Goal: Task Accomplishment & Management: Use online tool/utility

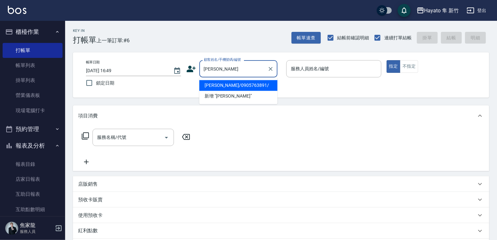
click at [227, 87] on li "[PERSON_NAME]/0905763891/" at bounding box center [238, 85] width 78 height 11
type input "[PERSON_NAME]/0905763891/"
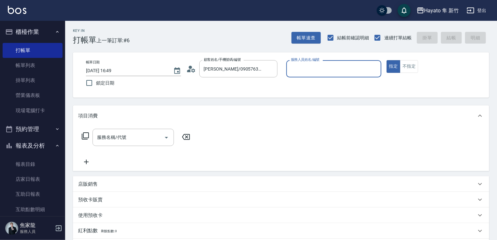
type input "En(無代號)"
click at [168, 138] on icon "Open" at bounding box center [166, 138] width 8 height 8
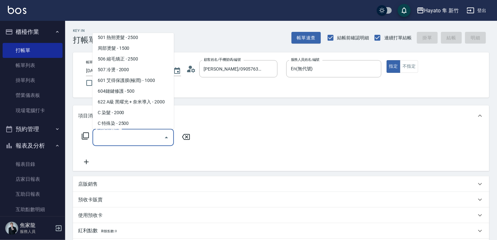
scroll to position [113, 0]
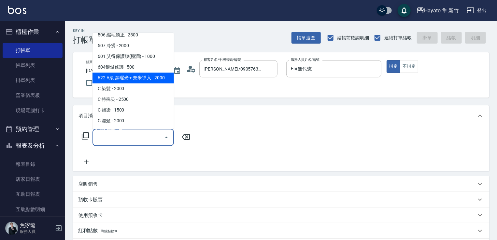
click at [156, 81] on span "622 A級 黑曜光 + 奈米導入 - 2000" at bounding box center [132, 78] width 81 height 11
type input "622 A級 黑曜光 + 奈米導入(622)"
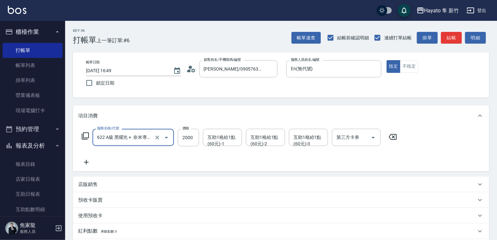
scroll to position [98, 0]
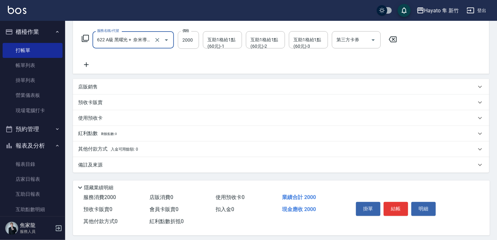
click at [101, 166] on p "備註及來源" at bounding box center [90, 165] width 24 height 7
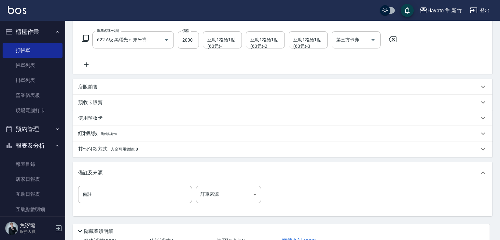
click at [238, 200] on body "Hayato 隼 新竹 登出 櫃檯作業 打帳單 帳單列表 掛單列表 營業儀表板 現場電腦打卡 預約管理 預約管理 報表及分析 報表目錄 店家日報表 互助日報表…" at bounding box center [250, 94] width 500 height 385
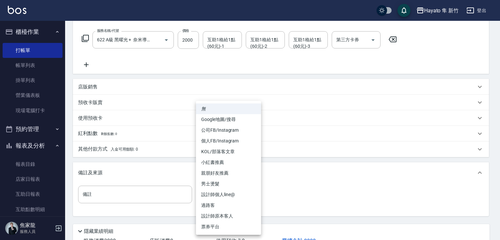
click at [233, 216] on li "設計師原本客人" at bounding box center [228, 216] width 65 height 11
type input "設計師原本客人"
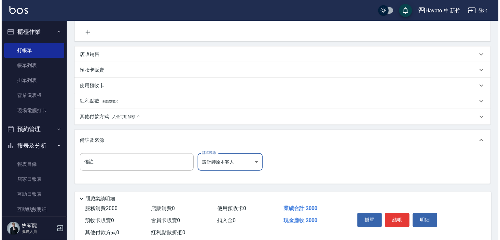
scroll to position [147, 0]
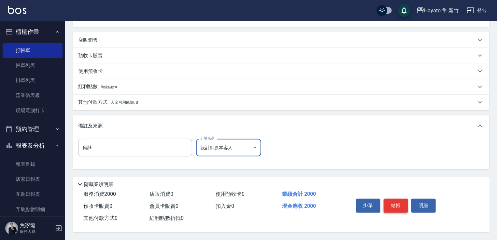
click at [397, 203] on button "結帳" at bounding box center [395, 206] width 24 height 14
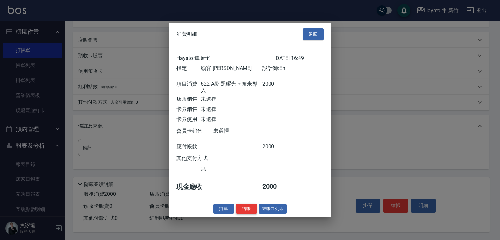
click at [248, 214] on button "結帳" at bounding box center [246, 209] width 21 height 10
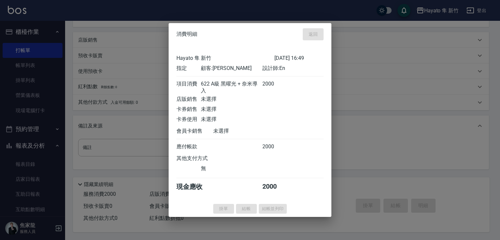
type input "[DATE] 17:49"
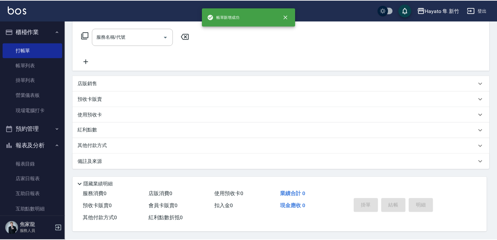
scroll to position [0, 0]
